Goal: Transaction & Acquisition: Purchase product/service

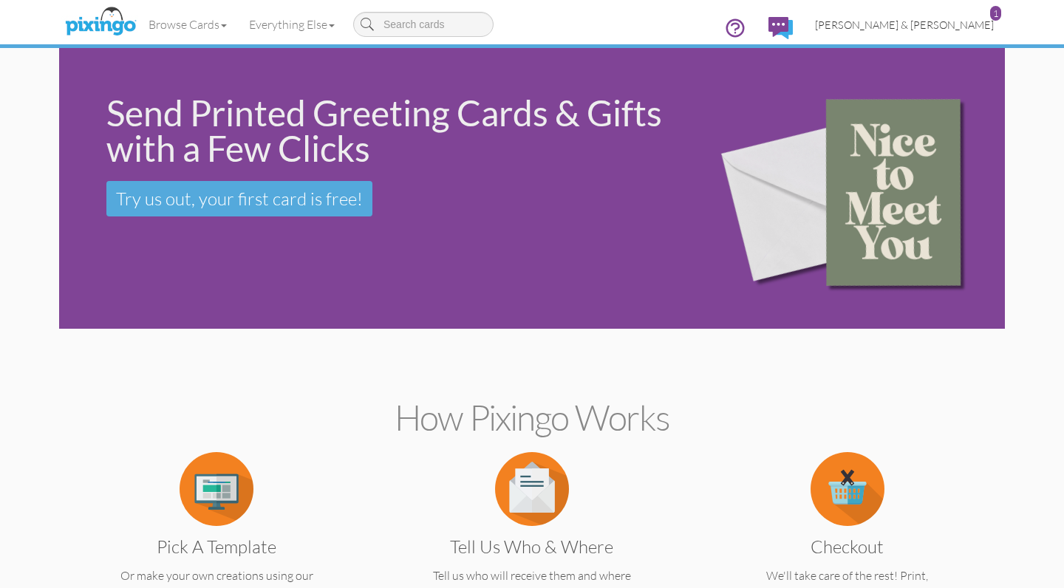
click at [913, 18] on span "[PERSON_NAME] & [PERSON_NAME]" at bounding box center [904, 24] width 179 height 13
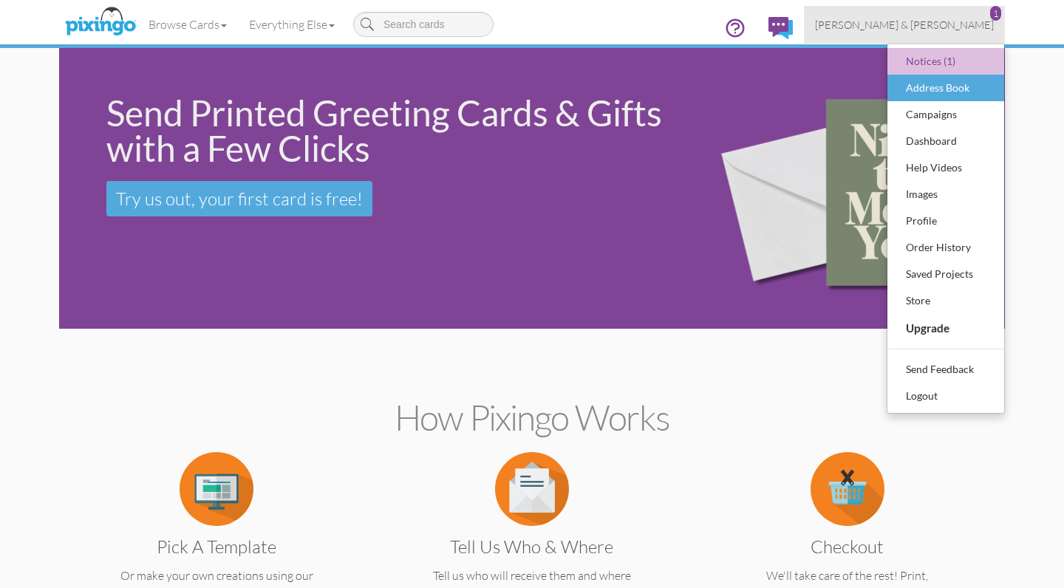
click at [918, 94] on div "Address Book" at bounding box center [945, 88] width 87 height 22
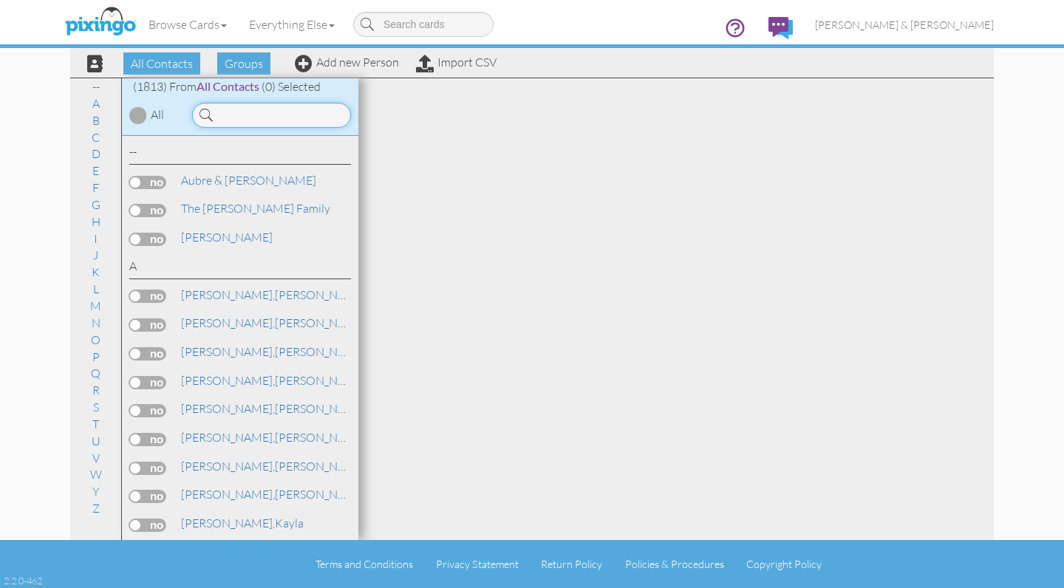
click at [264, 122] on input at bounding box center [271, 115] width 159 height 25
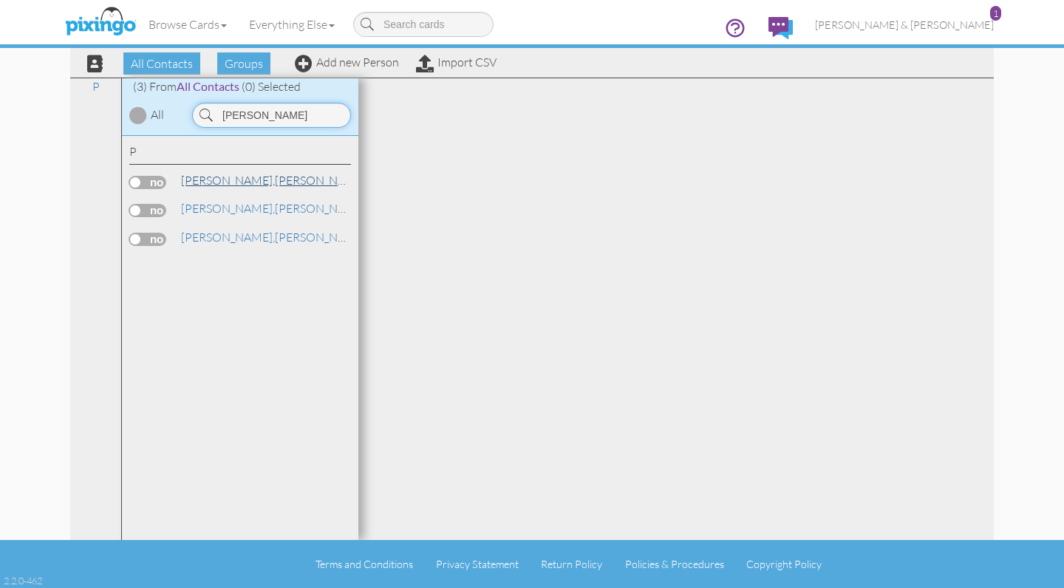
type input "[PERSON_NAME]"
click at [214, 174] on link "[PERSON_NAME]" at bounding box center [274, 180] width 188 height 18
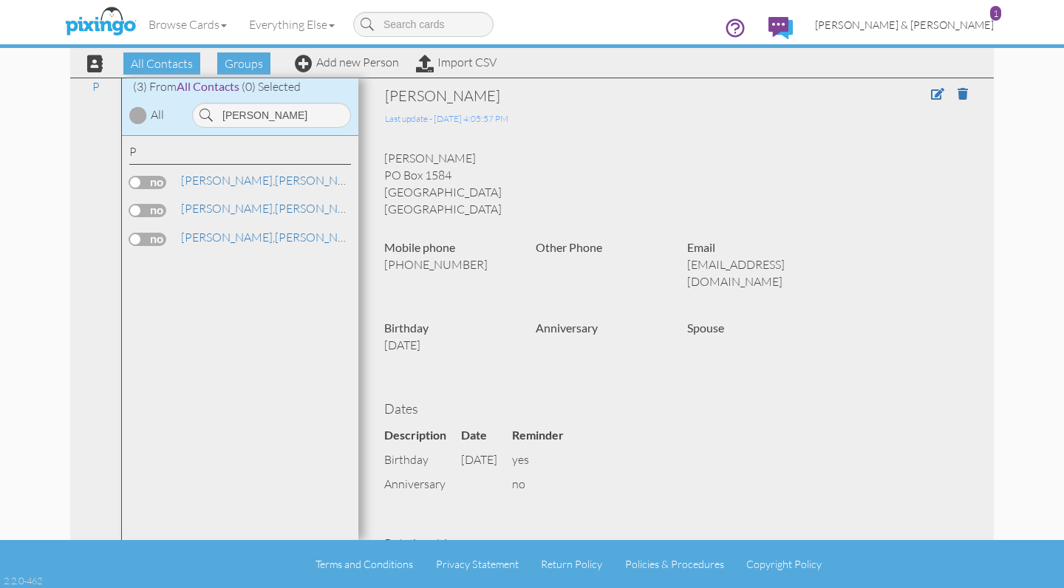
click at [933, 26] on span "[PERSON_NAME] & [PERSON_NAME]" at bounding box center [904, 24] width 179 height 13
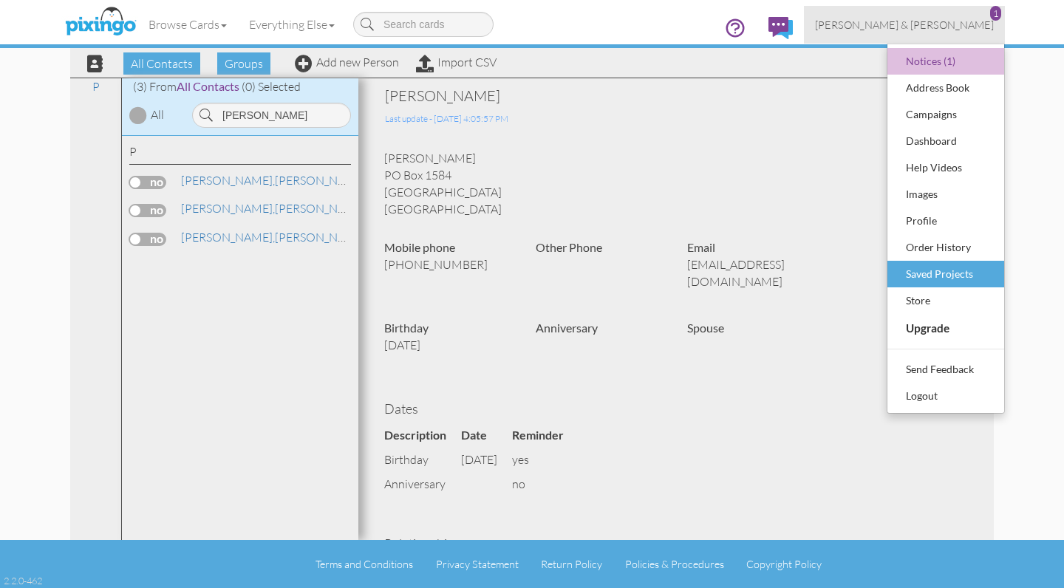
click at [924, 268] on div "Saved Projects" at bounding box center [945, 274] width 87 height 22
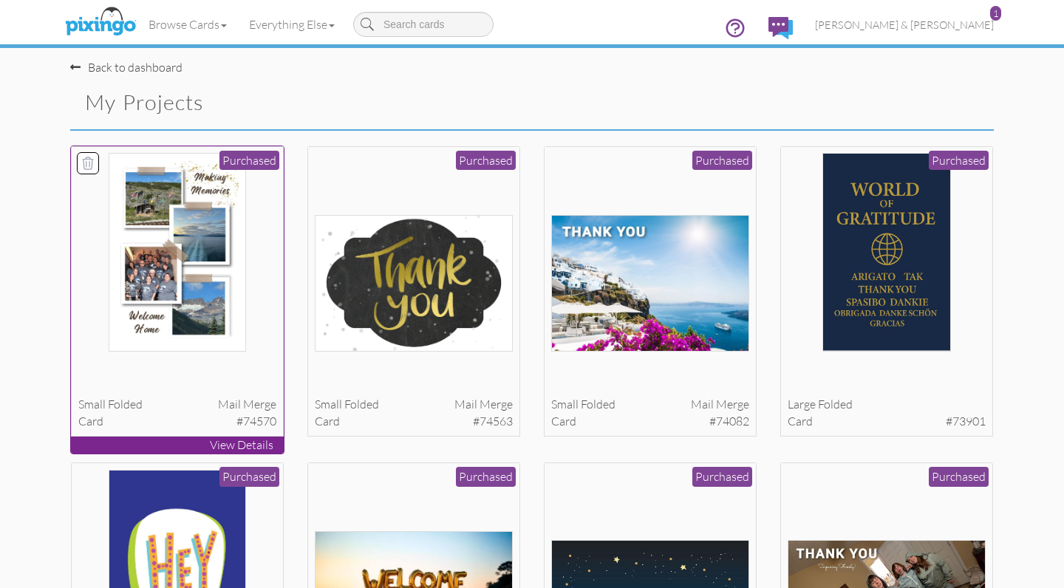
click at [260, 209] on div at bounding box center [177, 252] width 199 height 199
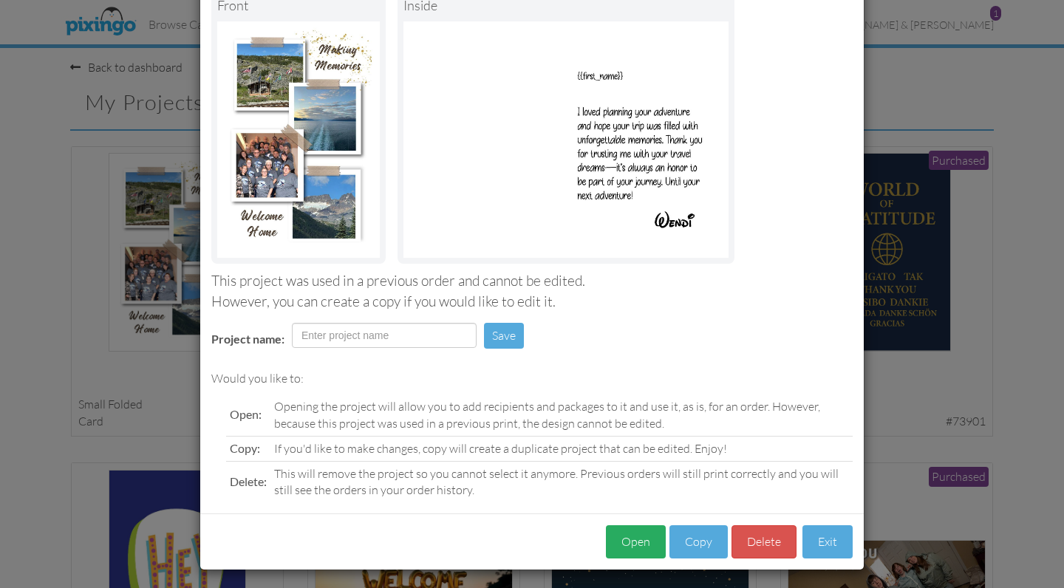
scroll to position [98, 0]
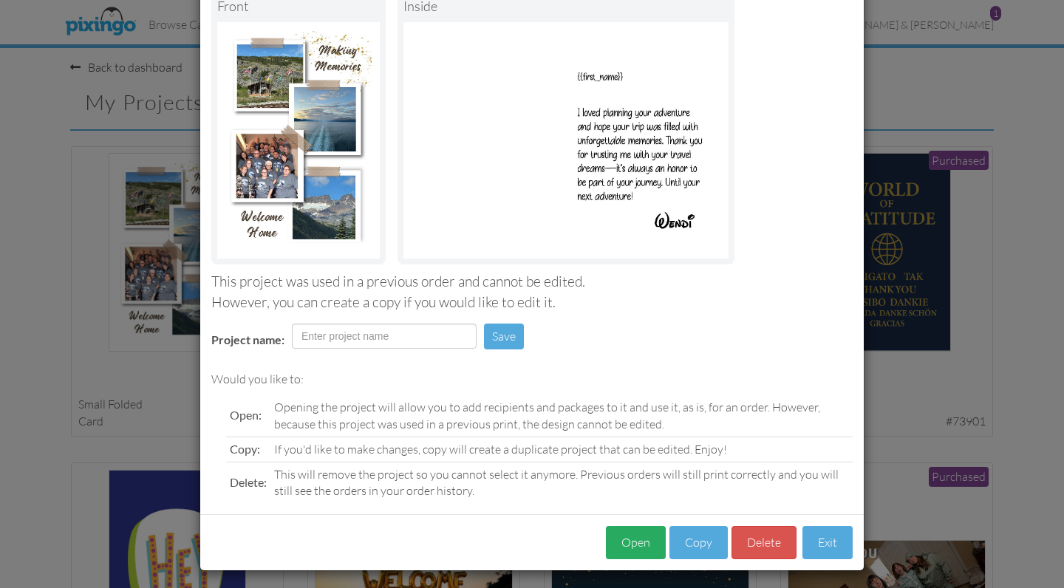
click at [638, 544] on button "Open" at bounding box center [636, 542] width 60 height 33
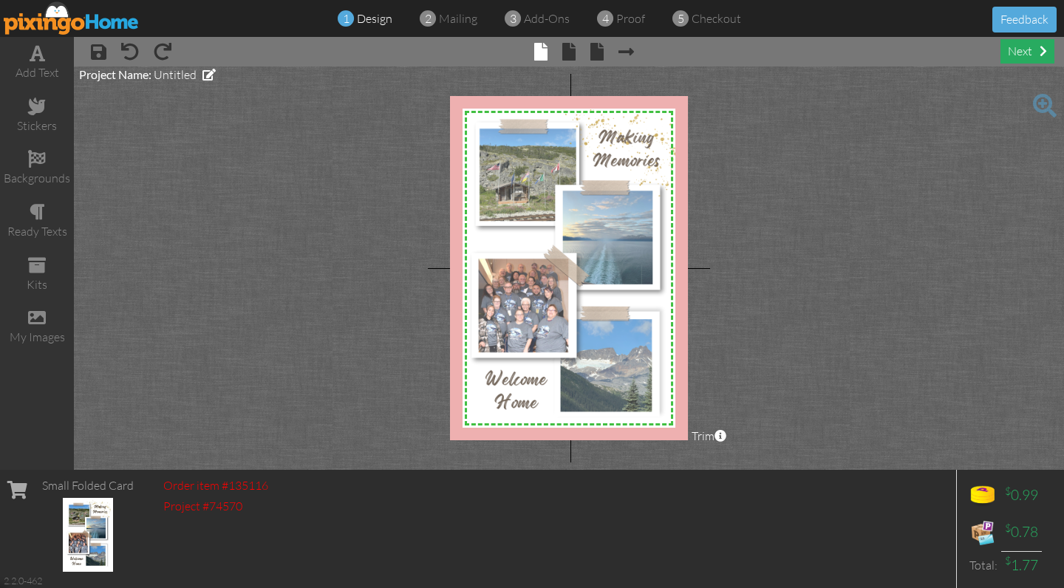
click at [1026, 55] on div "next" at bounding box center [1028, 51] width 54 height 24
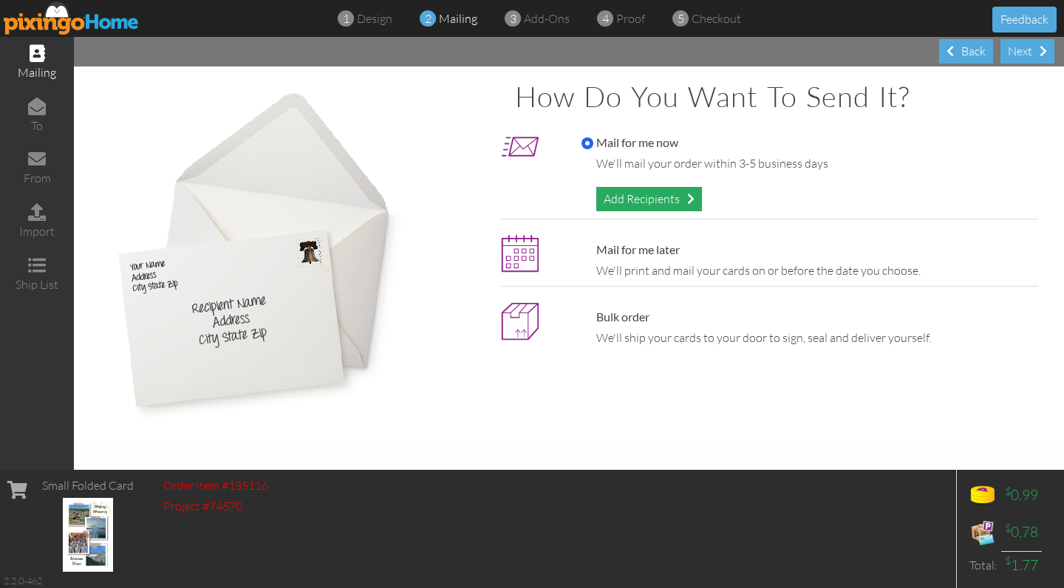
click at [644, 197] on div "Add Recipients" at bounding box center [649, 199] width 106 height 24
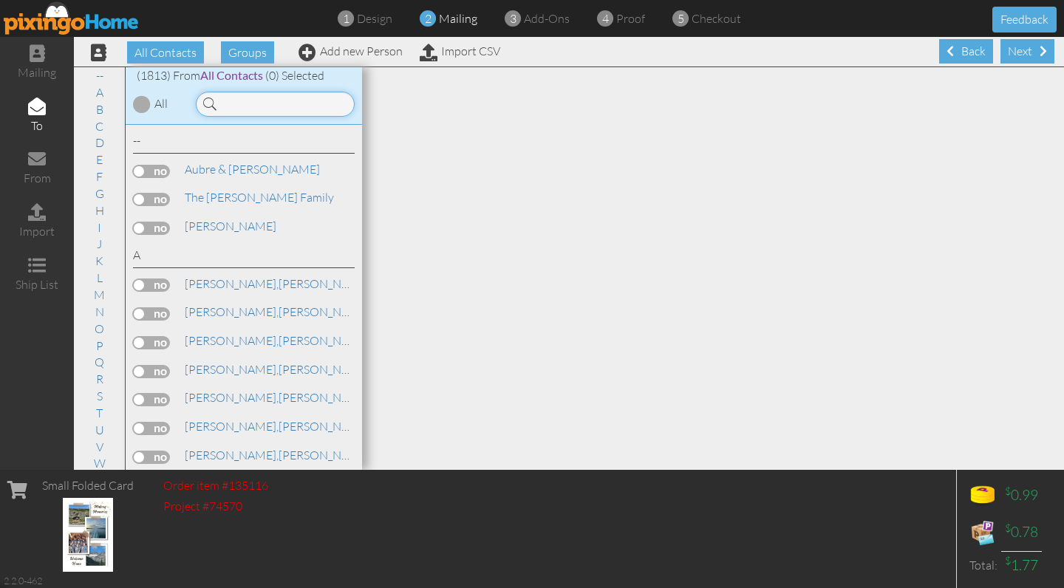
click at [336, 103] on input at bounding box center [275, 104] width 159 height 25
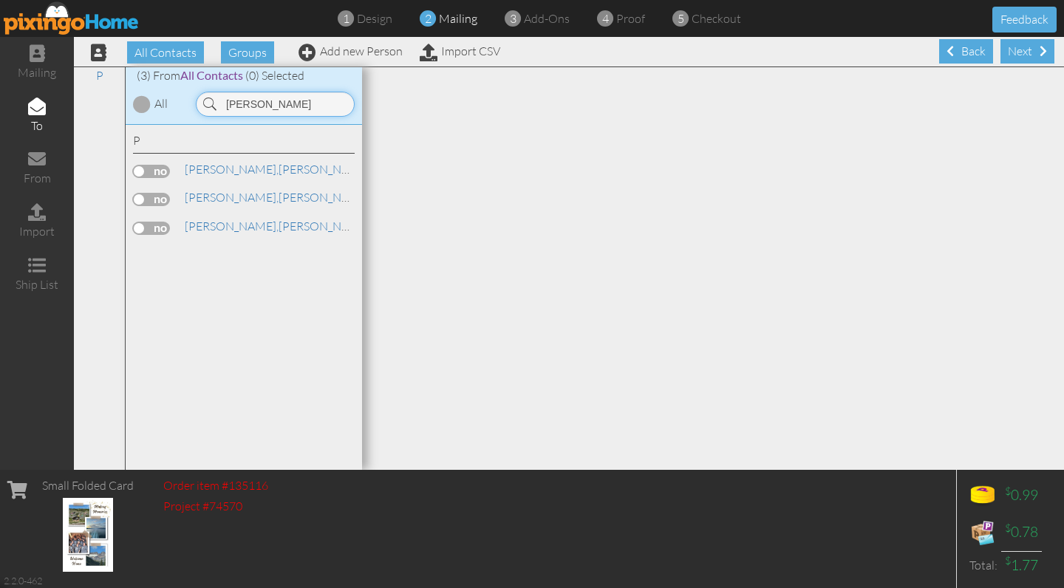
type input "[PERSON_NAME]"
click at [154, 165] on label at bounding box center [151, 171] width 37 height 13
click at [0, 0] on input "checkbox" at bounding box center [0, 0] width 0 height 0
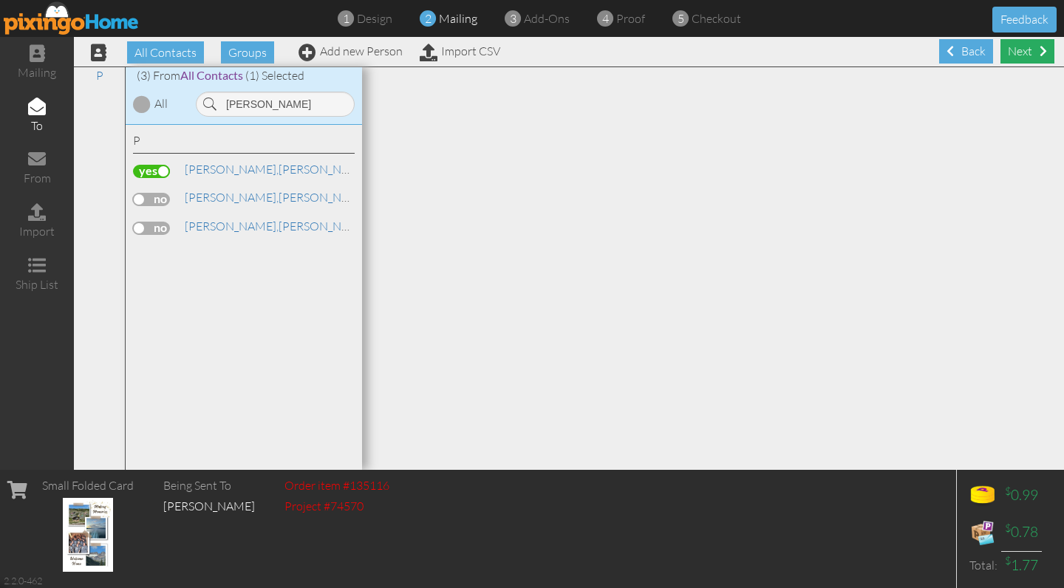
click at [1036, 44] on div "Next" at bounding box center [1028, 51] width 54 height 24
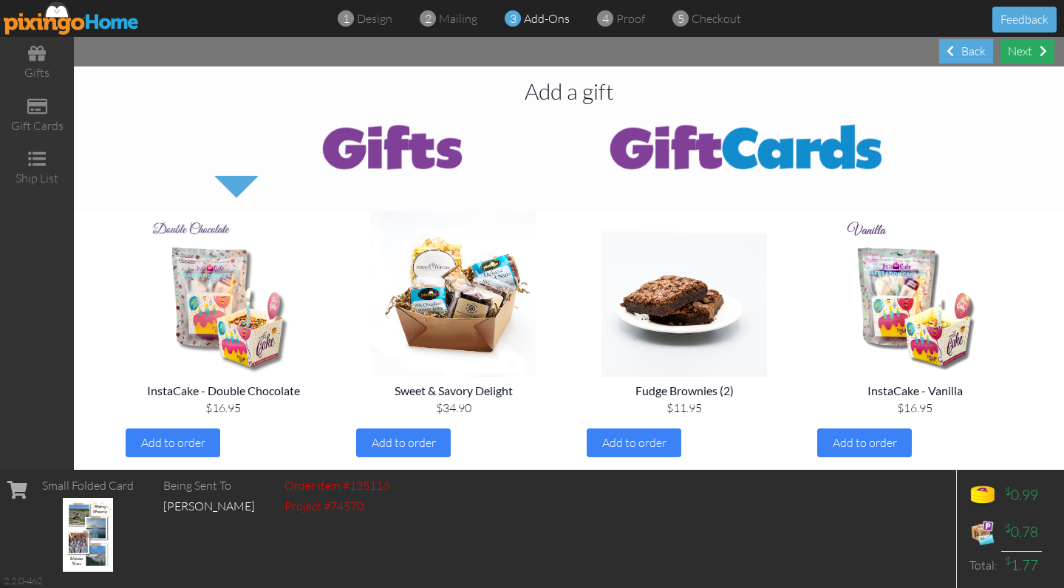
click at [1029, 51] on div "Next" at bounding box center [1028, 51] width 54 height 24
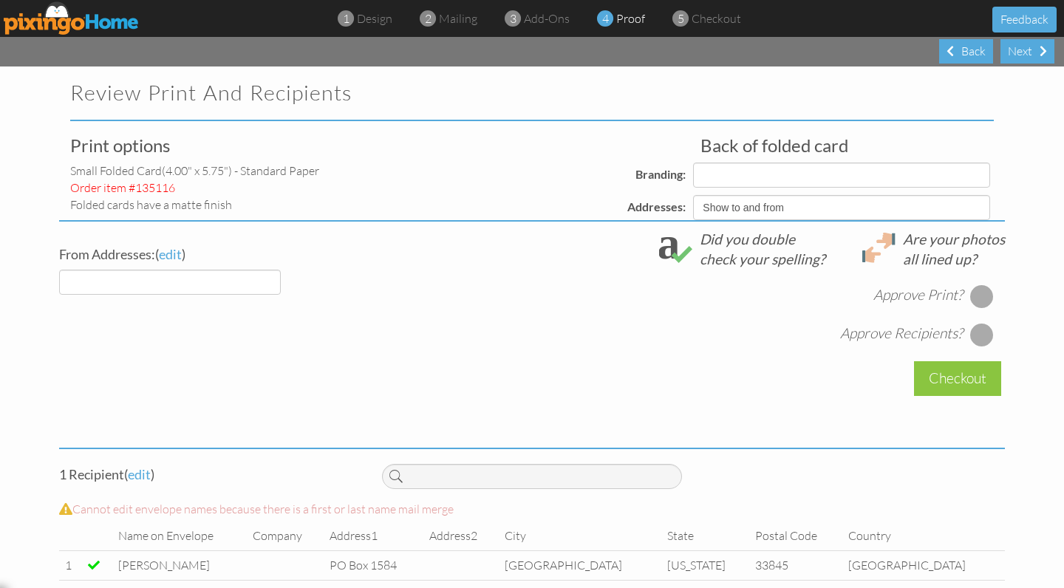
select select "object:10404"
select select "object:10403"
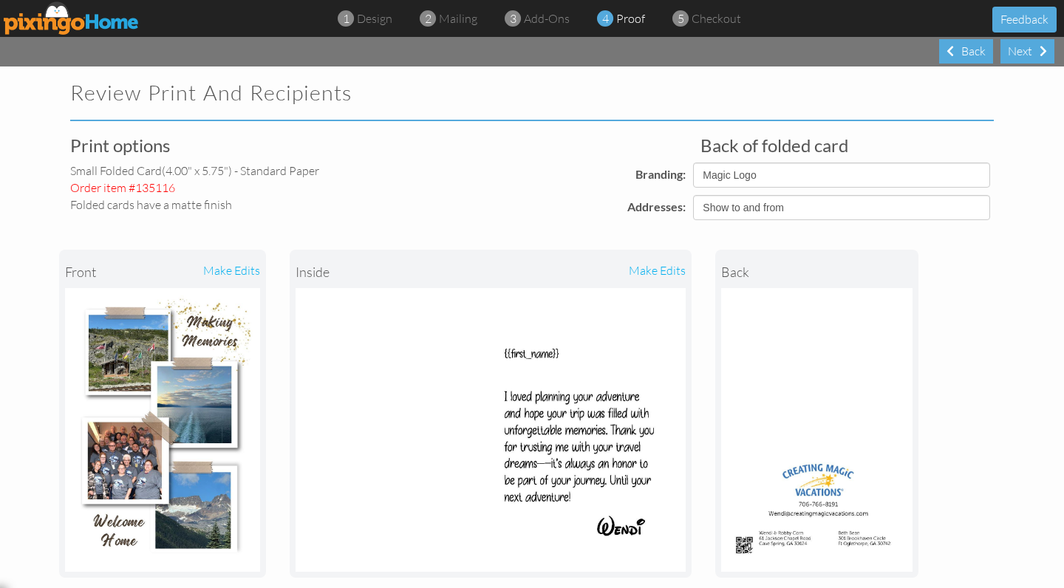
click at [978, 287] on div "front make edits inside make edits back" at bounding box center [532, 413] width 946 height 387
click at [1026, 50] on div "Next" at bounding box center [1028, 51] width 54 height 24
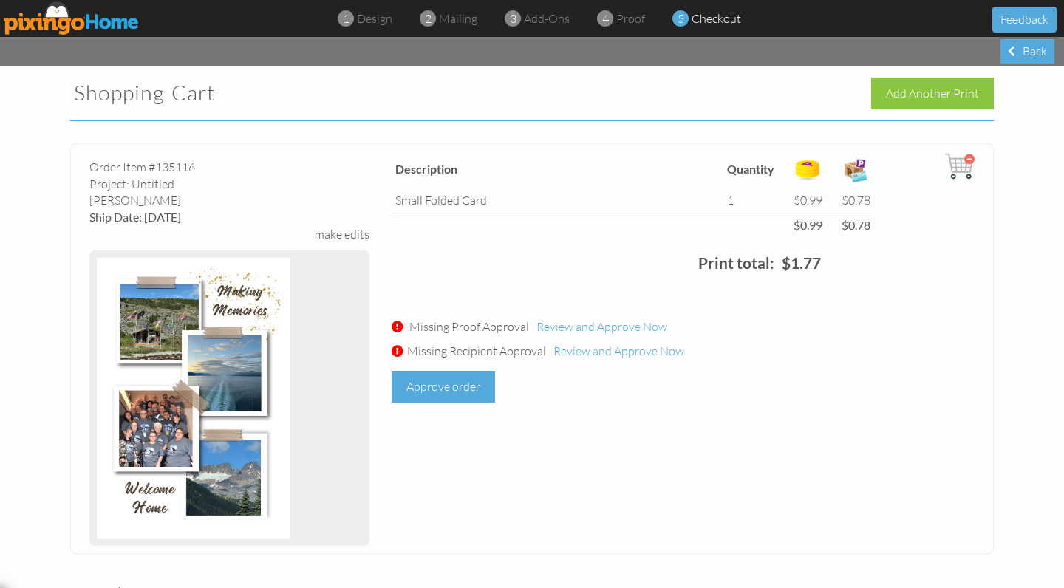
click at [455, 386] on div "Approve order" at bounding box center [443, 387] width 103 height 32
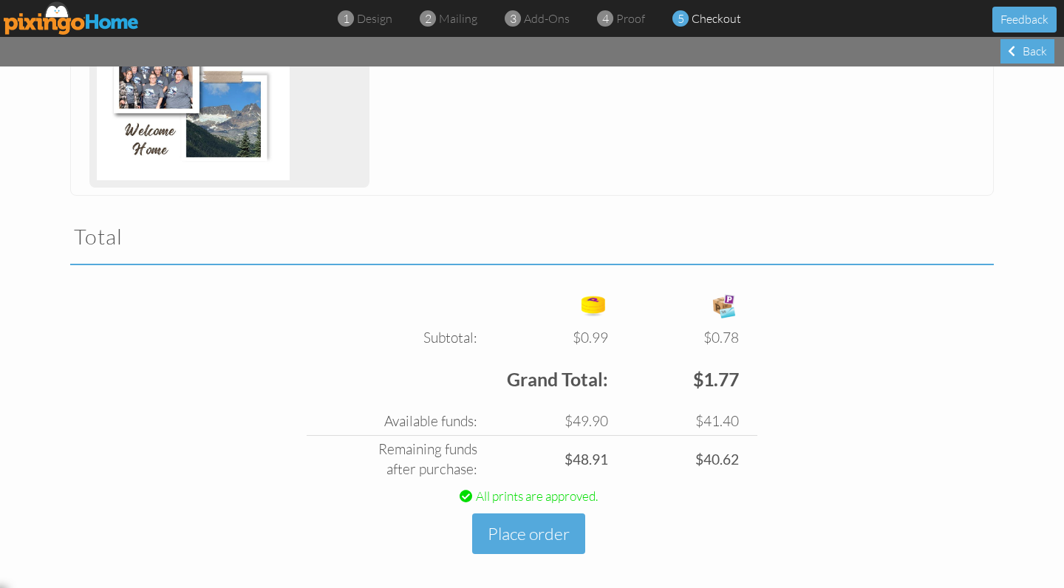
scroll to position [358, 0]
click at [549, 522] on button "Place order" at bounding box center [528, 534] width 113 height 41
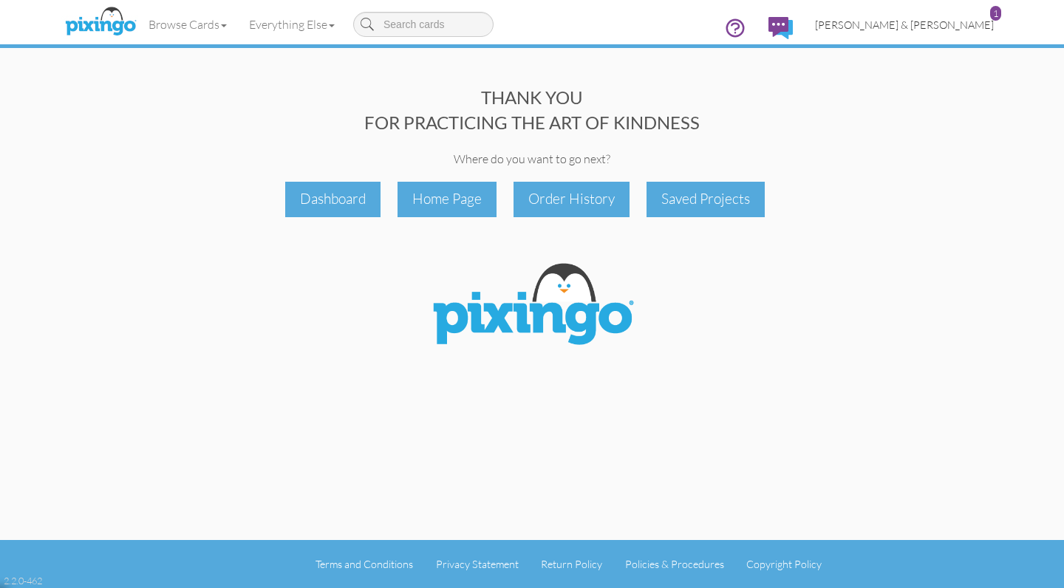
click at [938, 20] on span "[PERSON_NAME] & [PERSON_NAME]" at bounding box center [904, 24] width 179 height 13
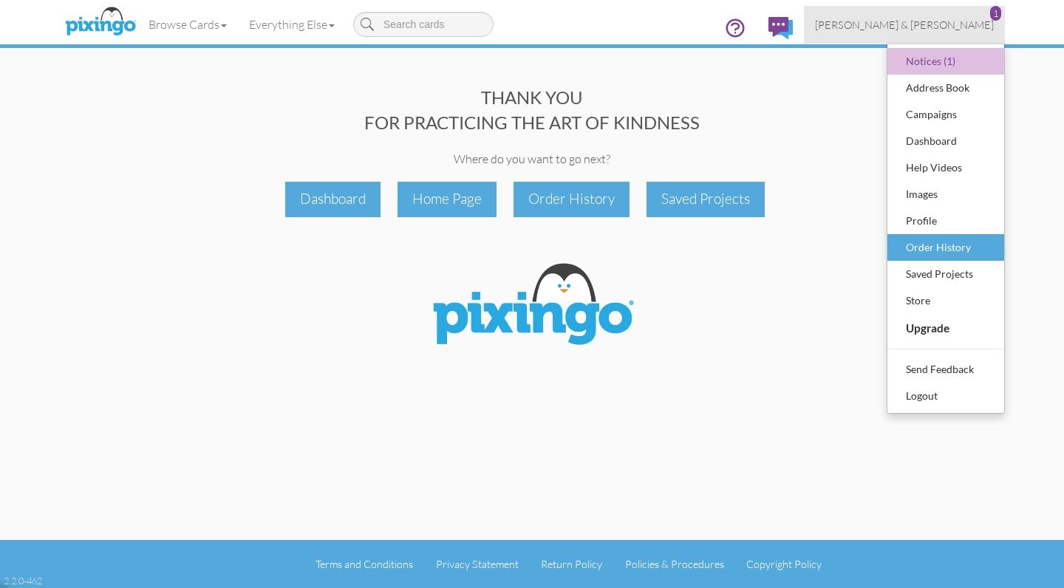
click at [931, 252] on div "Order History" at bounding box center [945, 247] width 87 height 22
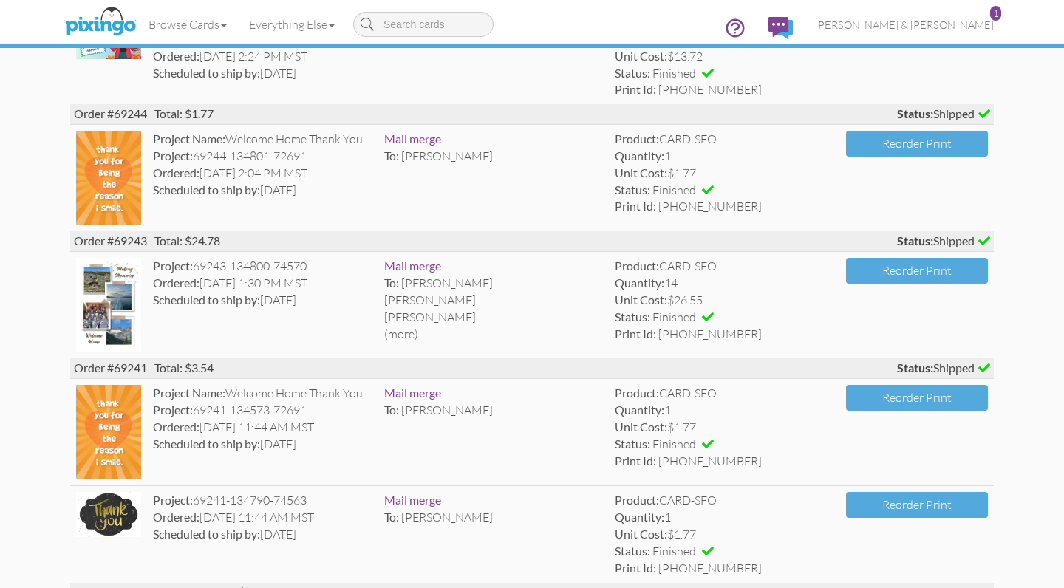
scroll to position [1519, 0]
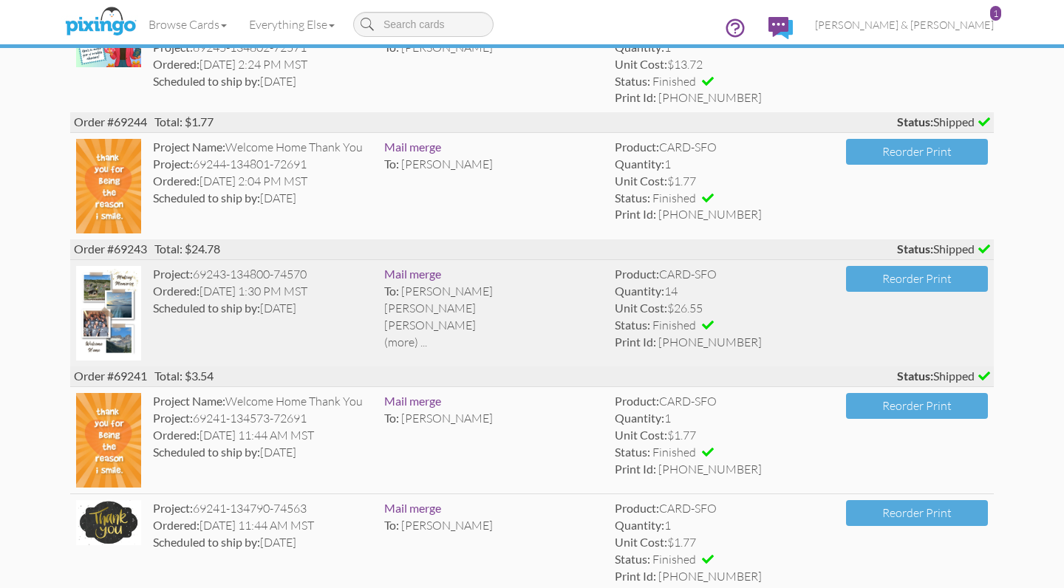
click at [415, 334] on div "(more) ..." at bounding box center [493, 342] width 219 height 17
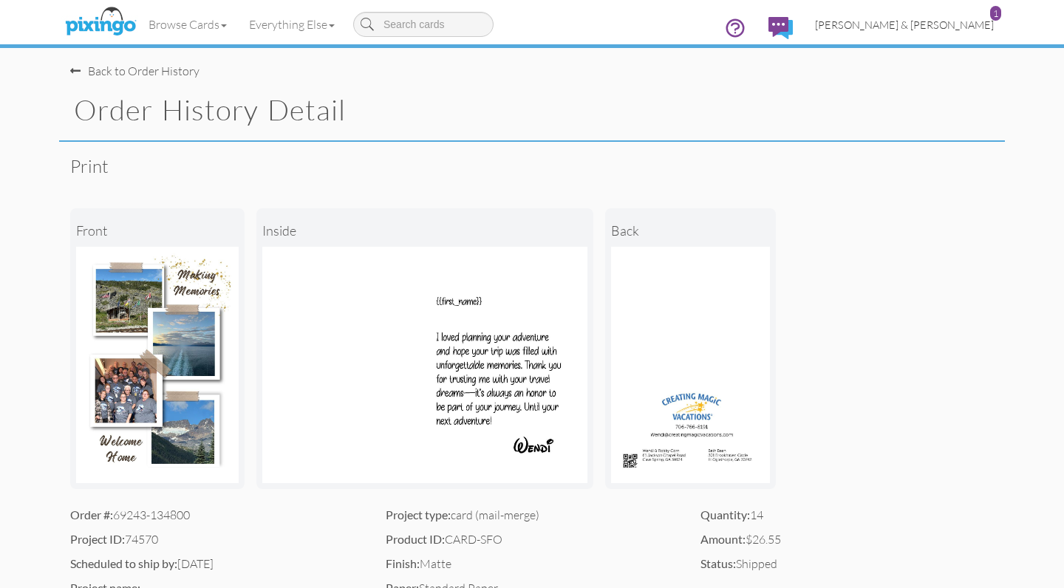
click at [920, 23] on span "[PERSON_NAME] & [PERSON_NAME]" at bounding box center [904, 24] width 179 height 13
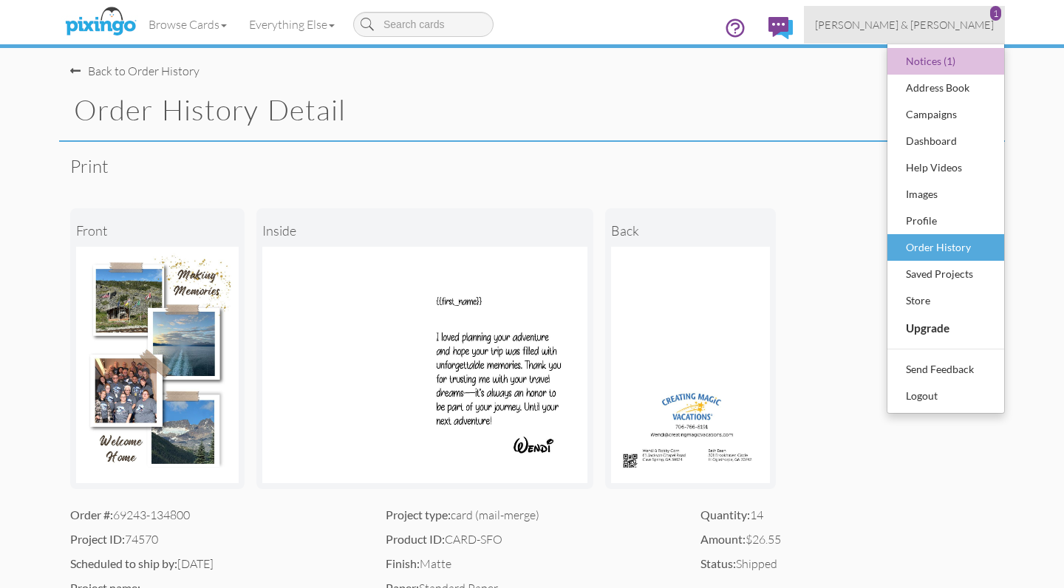
click at [918, 249] on div "Order History" at bounding box center [945, 247] width 87 height 22
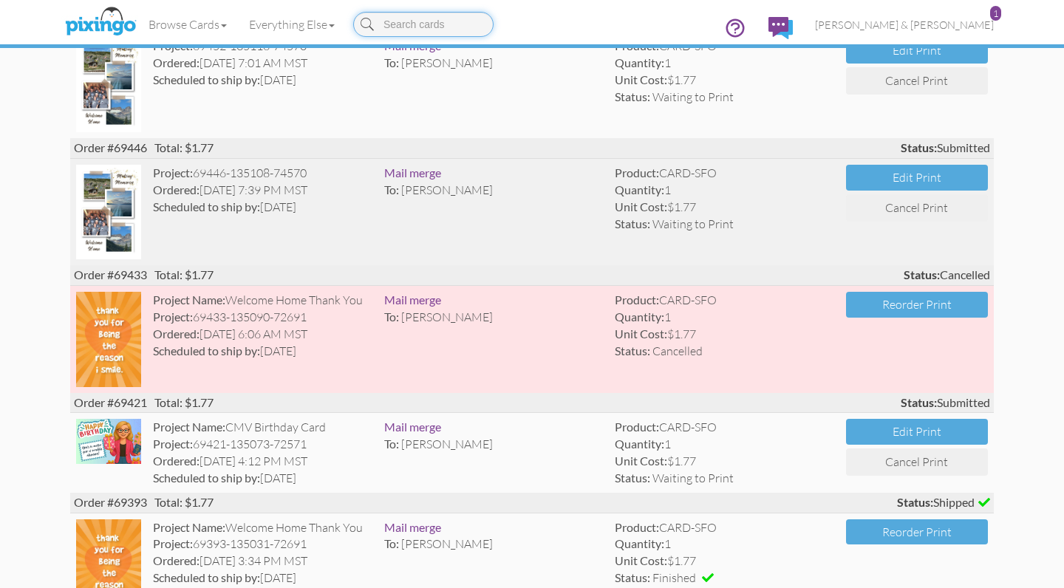
scroll to position [187, 0]
